Goal: Transaction & Acquisition: Purchase product/service

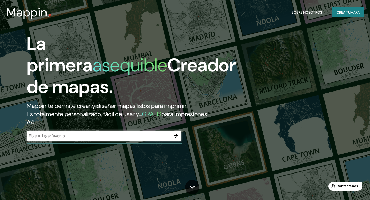
click at [270, 70] on div "La primera asequible Creador de mapas. Mappin te permite crear y diseñar mapas …" at bounding box center [185, 100] width 370 height 200
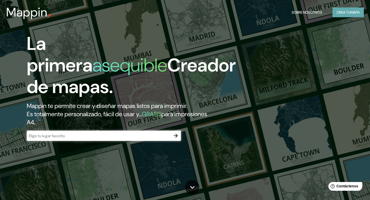
click at [344, 15] on font "Crea tu" at bounding box center [344, 12] width 14 height 7
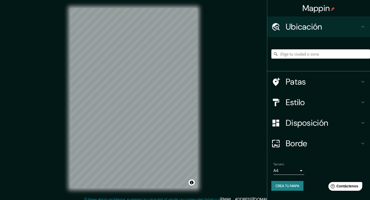
click at [365, 30] on div "Ubicación" at bounding box center [319, 26] width 103 height 21
click at [312, 54] on input "Elige tu ciudad o zona" at bounding box center [321, 53] width 99 height 9
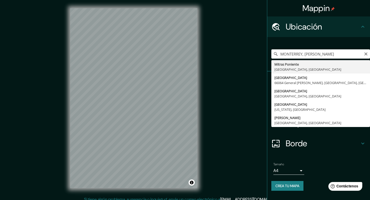
type input "Mitras Poniente, Nuevo León, México"
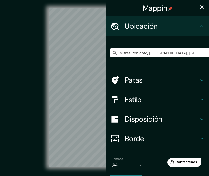
click at [200, 7] on icon "button" at bounding box center [202, 7] width 6 height 6
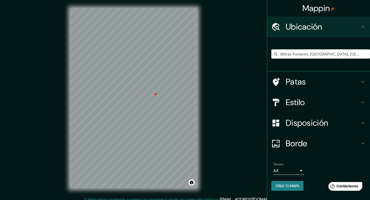
click at [356, 86] on h4 "Patas" at bounding box center [323, 82] width 74 height 10
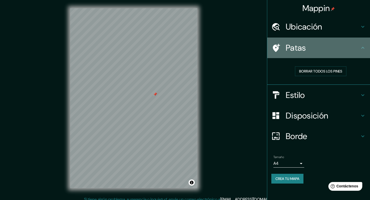
click at [363, 52] on div "Patas" at bounding box center [319, 48] width 103 height 21
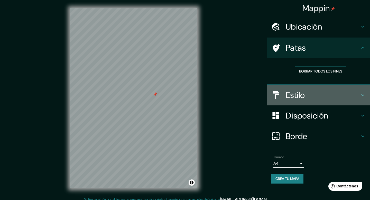
click at [351, 101] on div "Estilo" at bounding box center [319, 95] width 103 height 21
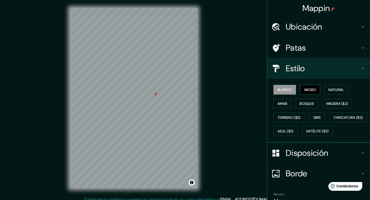
click at [318, 92] on button "Negro" at bounding box center [310, 90] width 20 height 10
click at [337, 90] on font "Natural" at bounding box center [336, 89] width 15 height 5
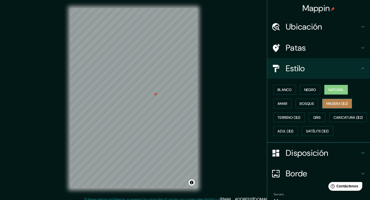
click at [338, 102] on font "Madera ($2)" at bounding box center [338, 103] width 22 height 5
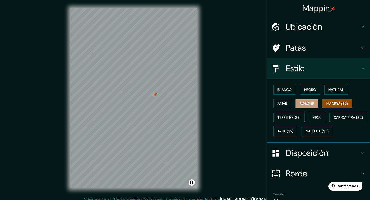
click at [314, 105] on font "Bosque" at bounding box center [307, 103] width 14 height 5
click at [288, 107] on font "Amar" at bounding box center [283, 103] width 10 height 7
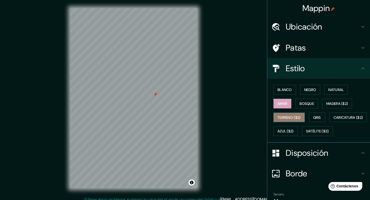
click at [291, 119] on font "Terreno ($2)" at bounding box center [289, 117] width 23 height 5
click at [318, 120] on font "Gris" at bounding box center [318, 117] width 8 height 7
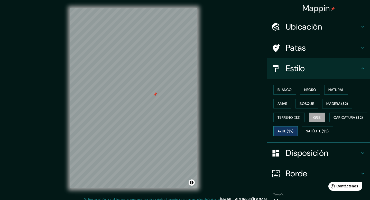
click at [294, 130] on font "Azul ($2)" at bounding box center [286, 131] width 16 height 5
click at [306, 134] on font "Satélite ($3)" at bounding box center [317, 131] width 23 height 5
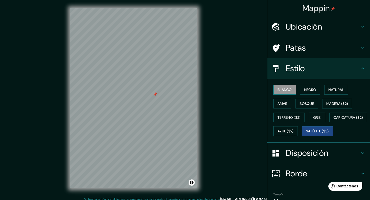
click at [290, 87] on font "Blanco" at bounding box center [285, 89] width 14 height 7
click at [154, 94] on div at bounding box center [155, 94] width 4 height 4
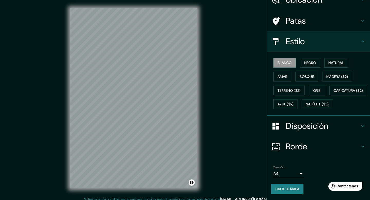
click at [318, 129] on font "Disposición" at bounding box center [307, 126] width 42 height 11
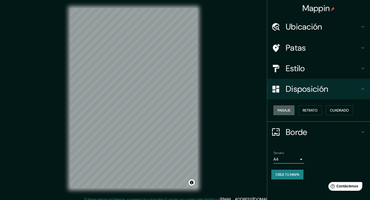
click at [288, 113] on font "Paisaje" at bounding box center [284, 110] width 13 height 7
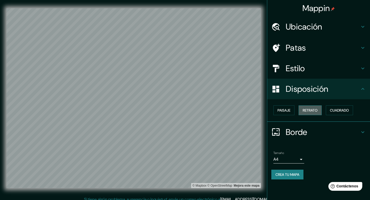
click at [310, 110] on font "Retrato" at bounding box center [310, 110] width 15 height 5
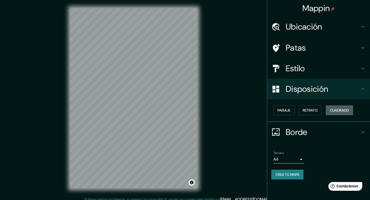
click at [340, 112] on font "Cuadrado" at bounding box center [339, 110] width 19 height 5
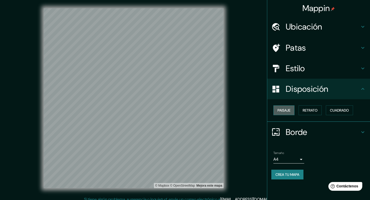
click at [285, 111] on font "Paisaje" at bounding box center [284, 110] width 13 height 5
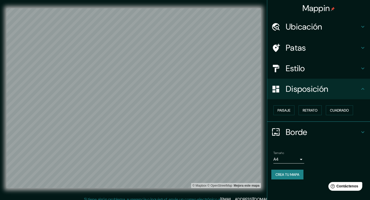
click at [292, 135] on font "Borde" at bounding box center [297, 132] width 22 height 11
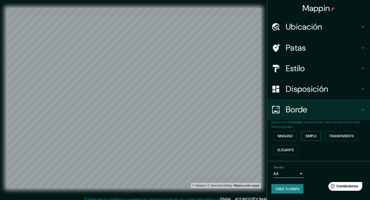
click at [313, 136] on font "Simple" at bounding box center [311, 136] width 11 height 5
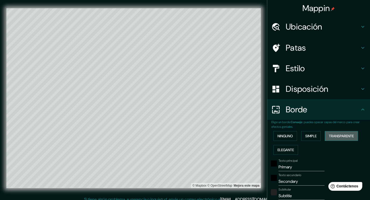
click at [352, 139] on button "Transparente" at bounding box center [341, 136] width 33 height 10
click at [291, 153] on font "Elegante" at bounding box center [286, 150] width 16 height 7
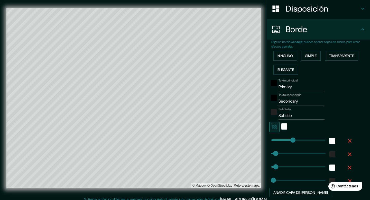
scroll to position [47, 0]
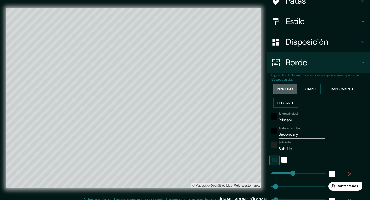
click at [288, 90] on font "Ninguno" at bounding box center [285, 89] width 15 height 5
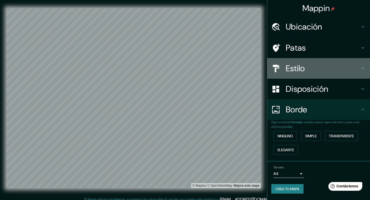
click at [302, 70] on font "Estilo" at bounding box center [295, 68] width 19 height 11
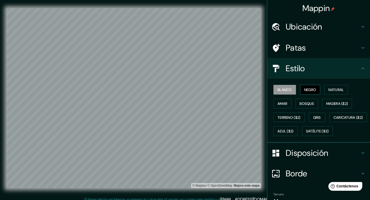
click at [306, 93] on font "Negro" at bounding box center [311, 89] width 12 height 7
click at [338, 93] on button "Natural" at bounding box center [337, 90] width 24 height 10
click at [199, 152] on div at bounding box center [200, 152] width 4 height 4
click at [202, 153] on div at bounding box center [202, 152] width 4 height 4
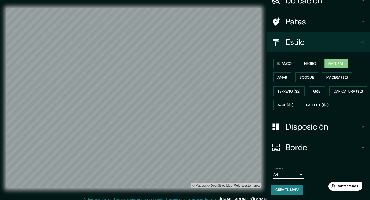
scroll to position [41, 0]
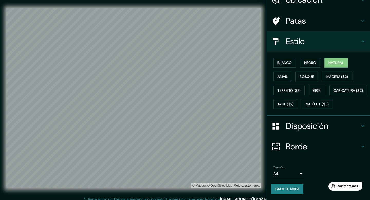
click at [305, 127] on font "Disposición" at bounding box center [307, 126] width 42 height 11
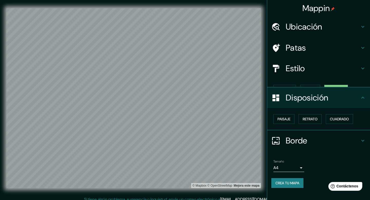
scroll to position [0, 0]
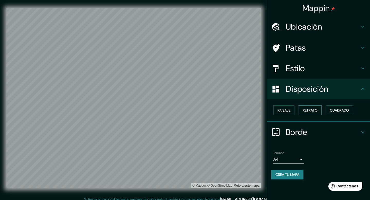
click at [307, 111] on font "Retrato" at bounding box center [310, 110] width 15 height 5
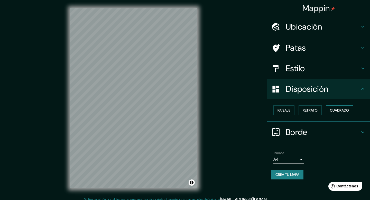
click at [329, 111] on button "Cuadrado" at bounding box center [339, 110] width 27 height 10
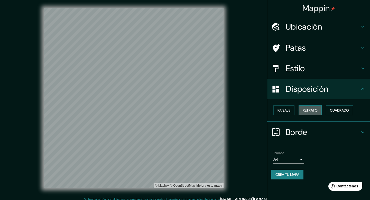
click at [308, 110] on font "Retrato" at bounding box center [310, 110] width 15 height 5
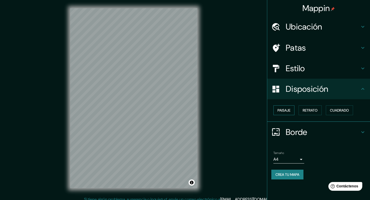
click at [291, 110] on font "Paisaje" at bounding box center [284, 110] width 13 height 5
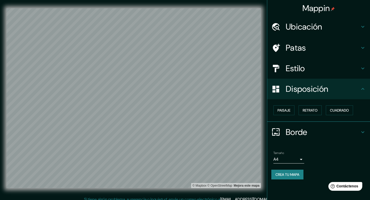
click at [308, 86] on font "Disposición" at bounding box center [307, 89] width 42 height 11
click at [312, 74] on div "Estilo" at bounding box center [319, 68] width 103 height 21
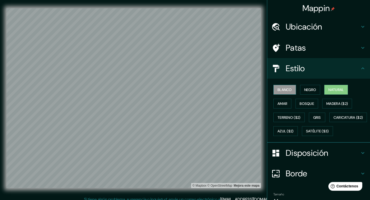
click at [286, 90] on font "Blanco" at bounding box center [285, 89] width 14 height 5
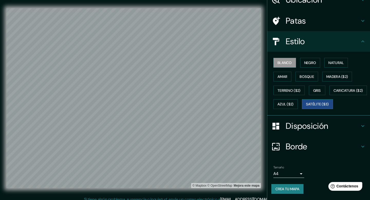
scroll to position [5, 0]
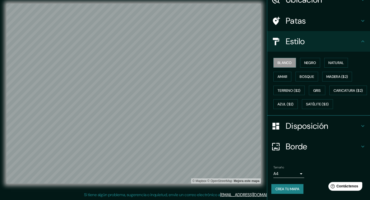
click at [360, 31] on div "Estilo" at bounding box center [319, 41] width 103 height 21
click at [350, 125] on h4 "Disposición" at bounding box center [323, 126] width 74 height 10
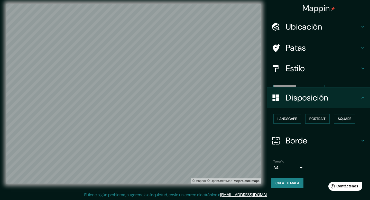
scroll to position [0, 0]
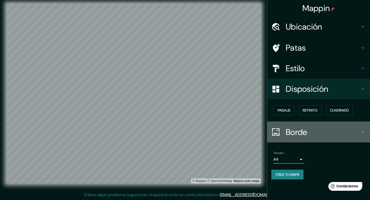
click at [354, 131] on h4 "Borde" at bounding box center [323, 132] width 74 height 10
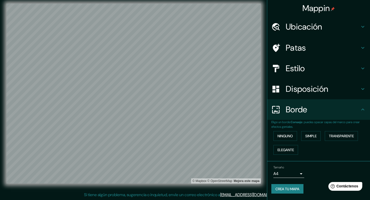
click at [301, 173] on body "Mappin Ubicación Mitras Poniente, Nuevo León, México Patas Estilo Disposición B…" at bounding box center [185, 95] width 370 height 200
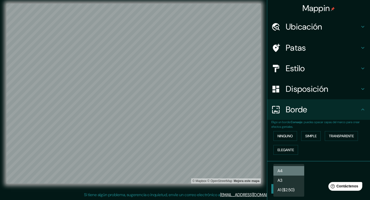
click at [296, 172] on li "A4" at bounding box center [289, 171] width 31 height 10
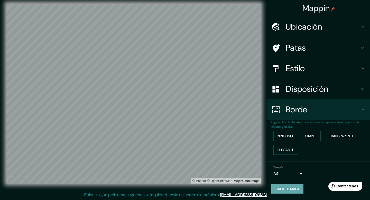
click at [293, 187] on font "Crea tu mapa" at bounding box center [288, 189] width 24 height 5
click at [296, 188] on font "Crea tu mapa" at bounding box center [288, 189] width 24 height 5
click at [238, 156] on div at bounding box center [238, 156] width 4 height 4
click at [357, 46] on h4 "Patas" at bounding box center [323, 48] width 74 height 10
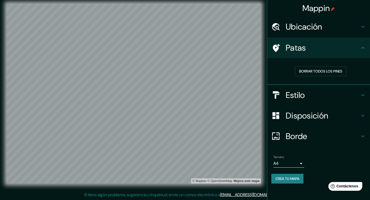
click at [356, 46] on h4 "Patas" at bounding box center [323, 48] width 74 height 10
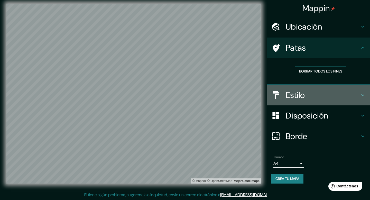
click at [347, 93] on h4 "Estilo" at bounding box center [323, 95] width 74 height 10
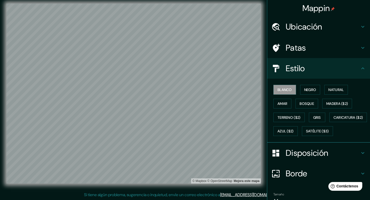
click at [359, 73] on h4 "Estilo" at bounding box center [323, 68] width 74 height 10
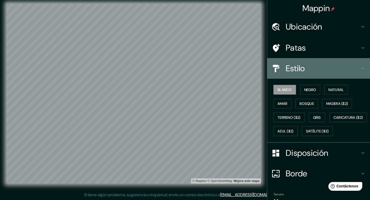
click at [334, 64] on h4 "Estilo" at bounding box center [323, 68] width 74 height 10
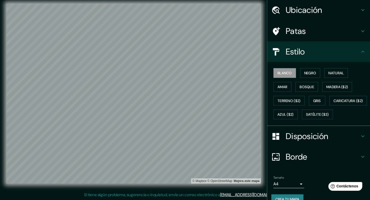
scroll to position [41, 0]
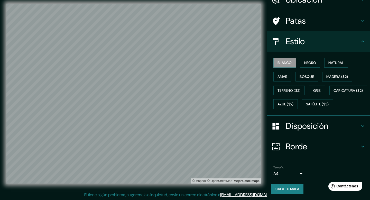
click at [321, 126] on font "Disposición" at bounding box center [307, 126] width 42 height 11
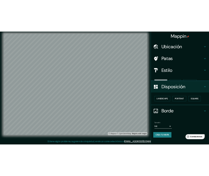
scroll to position [0, 0]
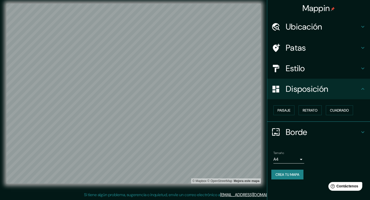
click at [318, 130] on h4 "Borde" at bounding box center [323, 132] width 74 height 10
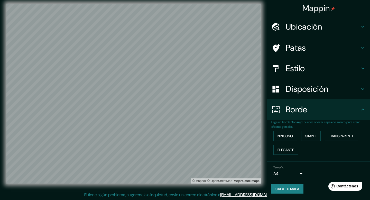
click at [325, 111] on h4 "Borde" at bounding box center [323, 109] width 74 height 10
click at [287, 188] on font "Crea tu mapa" at bounding box center [288, 189] width 24 height 5
click at [283, 190] on div "Crea tu mapa" at bounding box center [319, 189] width 95 height 10
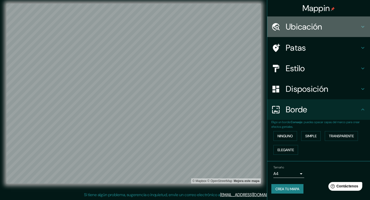
click at [331, 23] on h4 "Ubicación" at bounding box center [323, 27] width 74 height 10
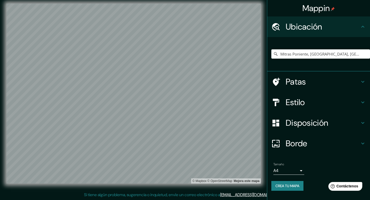
click at [331, 26] on h4 "Ubicación" at bounding box center [323, 27] width 74 height 10
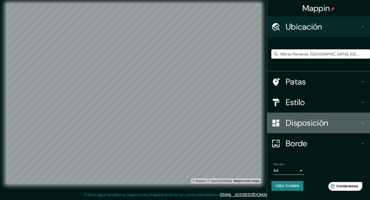
click at [329, 119] on font "Disposición" at bounding box center [307, 123] width 42 height 11
